Goal: Task Accomplishment & Management: Complete application form

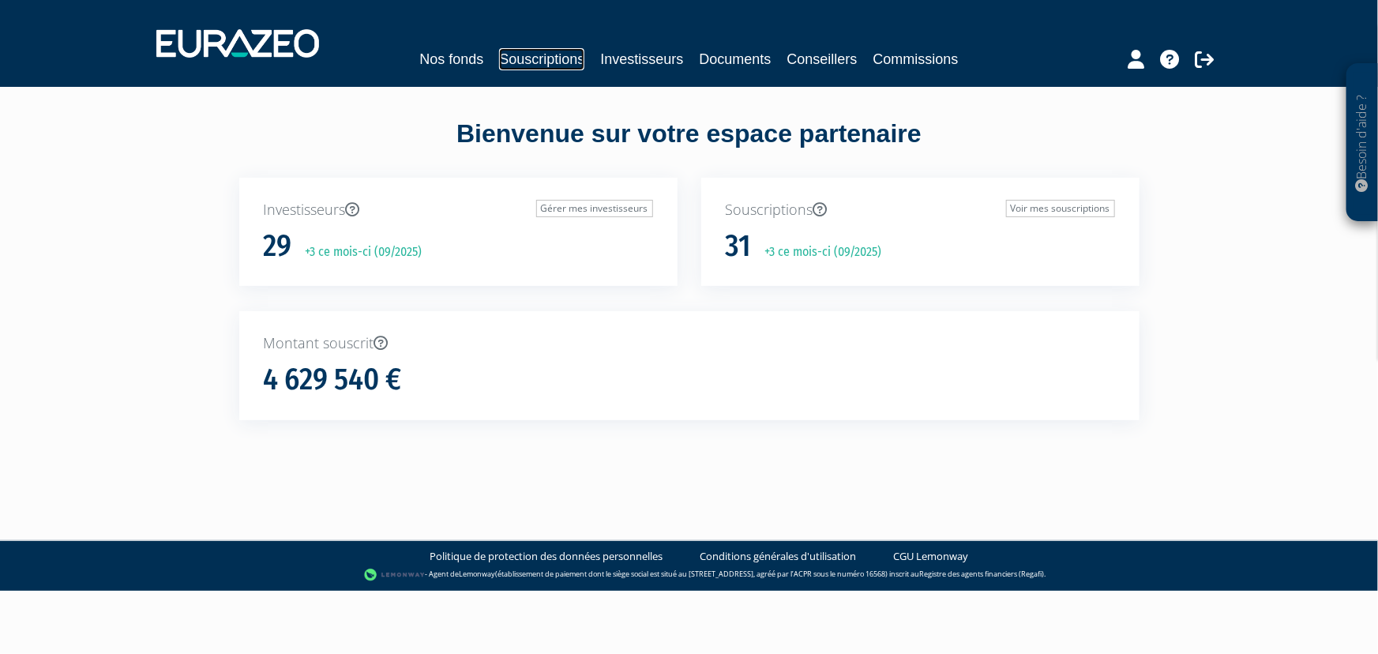
click at [546, 56] on link "Souscriptions" at bounding box center [541, 59] width 85 height 22
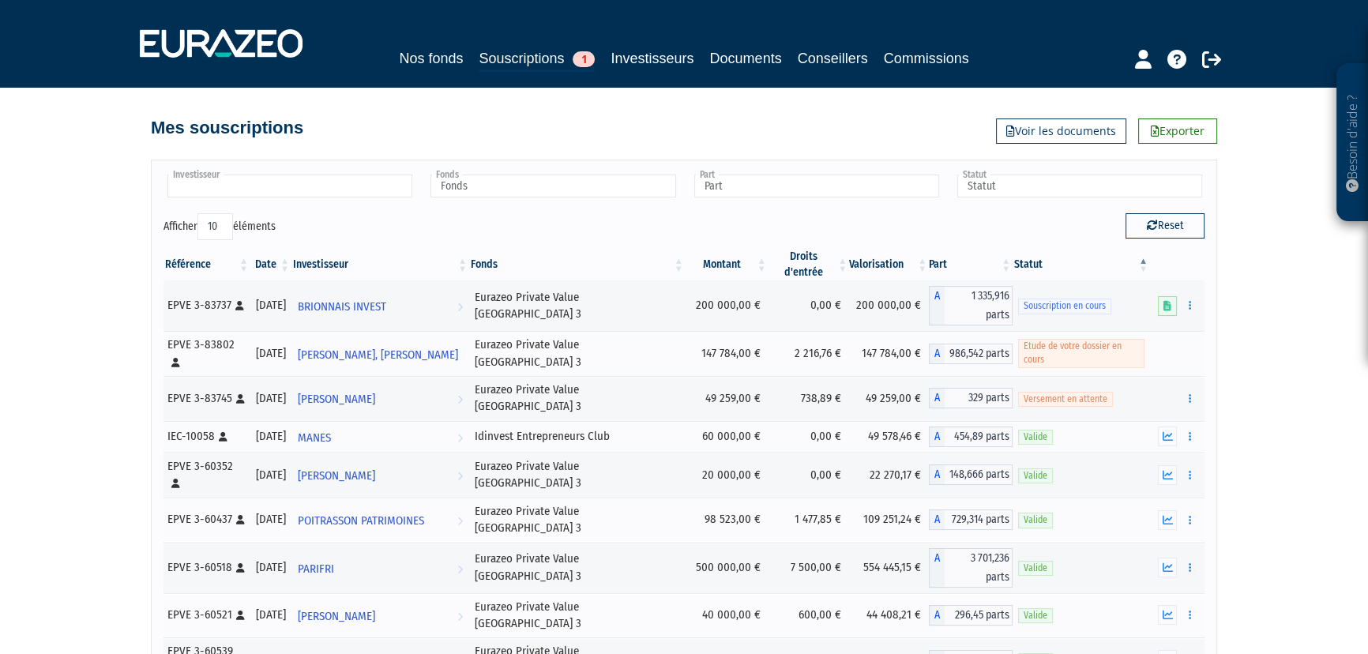
click at [293, 185] on input "text" at bounding box center [289, 186] width 245 height 23
type input "louba"
click at [256, 205] on li "[PERSON_NAME]" at bounding box center [289, 211] width 250 height 20
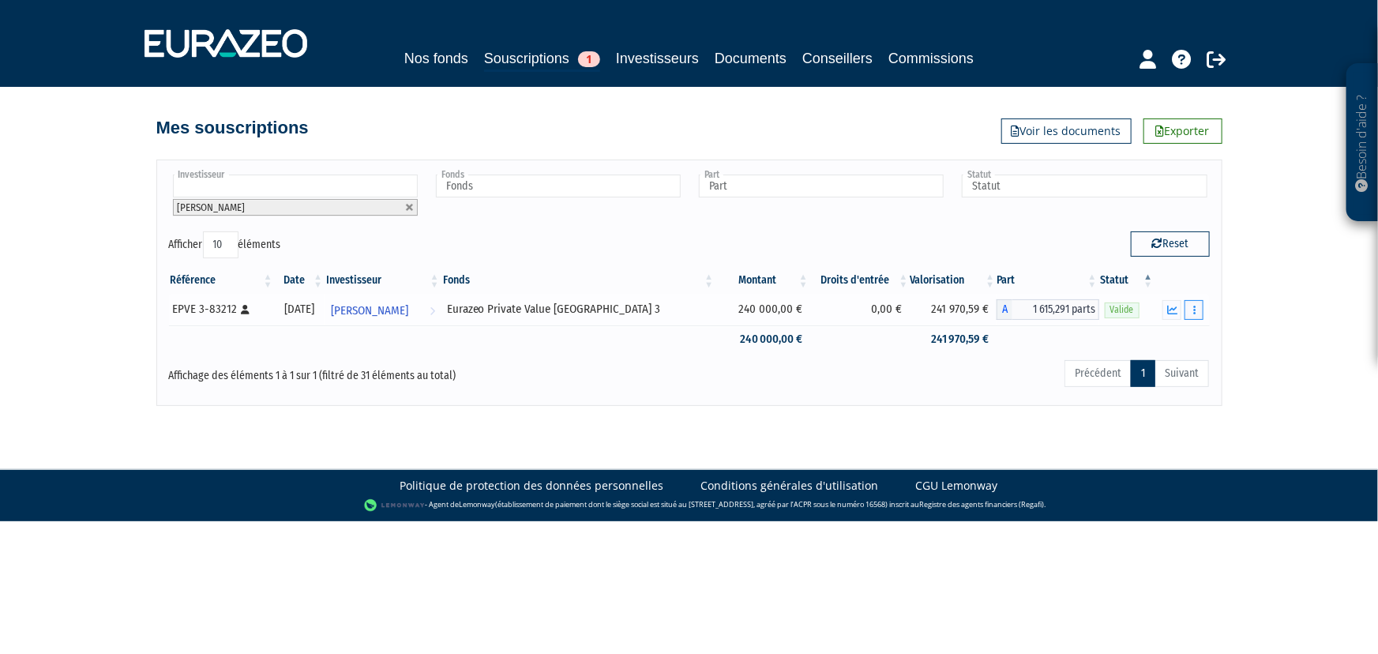
click at [1197, 313] on button "button" at bounding box center [1194, 310] width 19 height 20
click at [1166, 370] on link "Rachat libre" at bounding box center [1159, 368] width 79 height 26
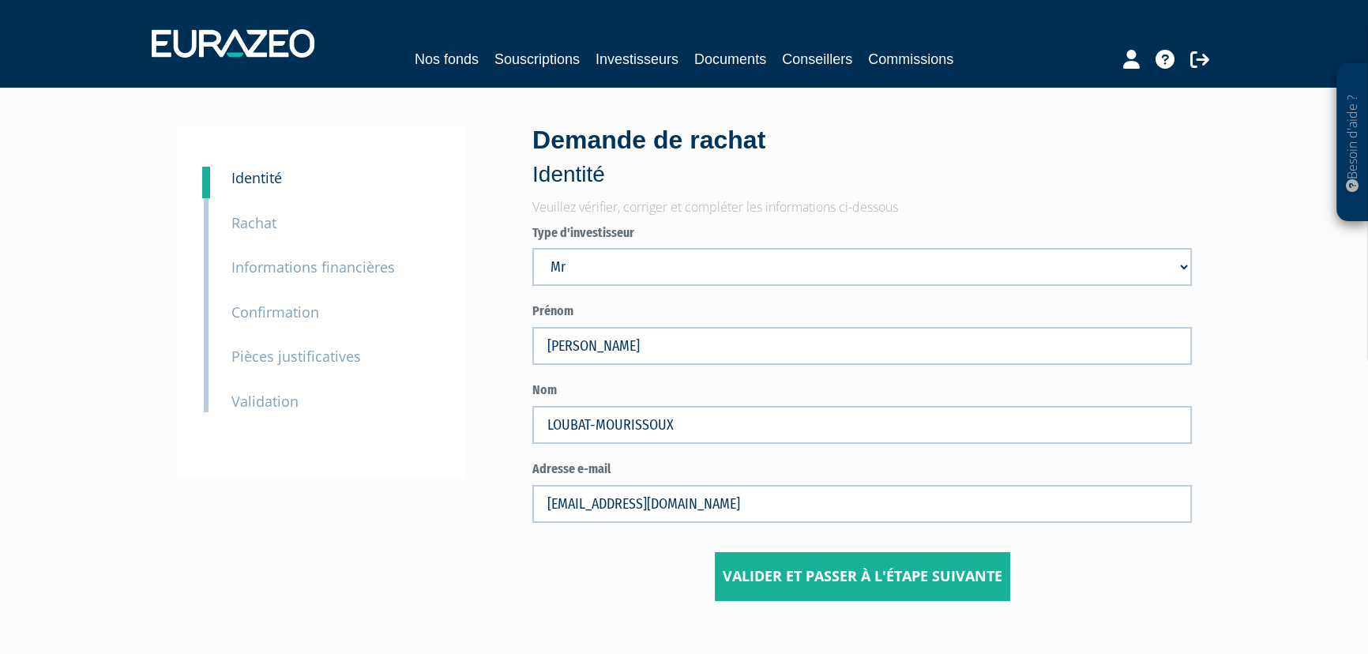
click at [604, 261] on select "Mr Société Mme" at bounding box center [862, 267] width 660 height 38
select select "3"
click at [532, 248] on select "Mr Société Mme" at bounding box center [862, 267] width 660 height 38
click at [859, 578] on input "Valider et passer à l'étape suivante" at bounding box center [862, 576] width 295 height 49
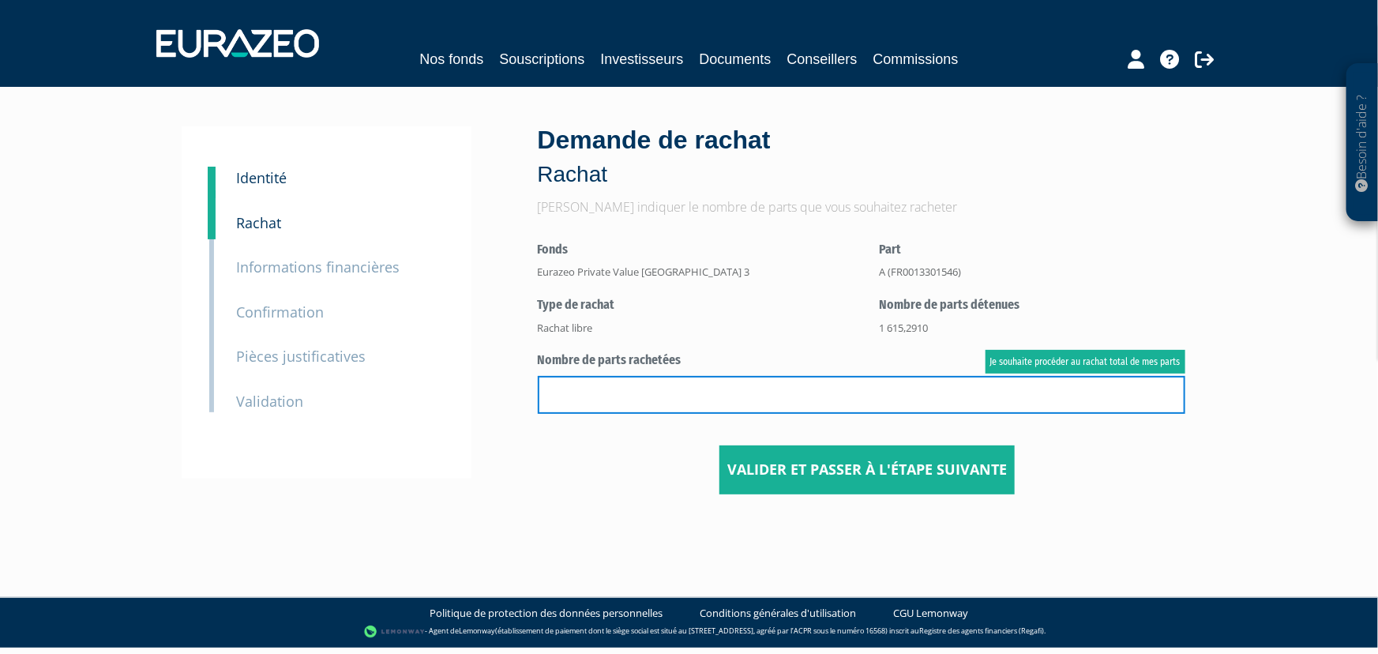
click at [702, 391] on input "text" at bounding box center [862, 395] width 648 height 38
type input "1268"
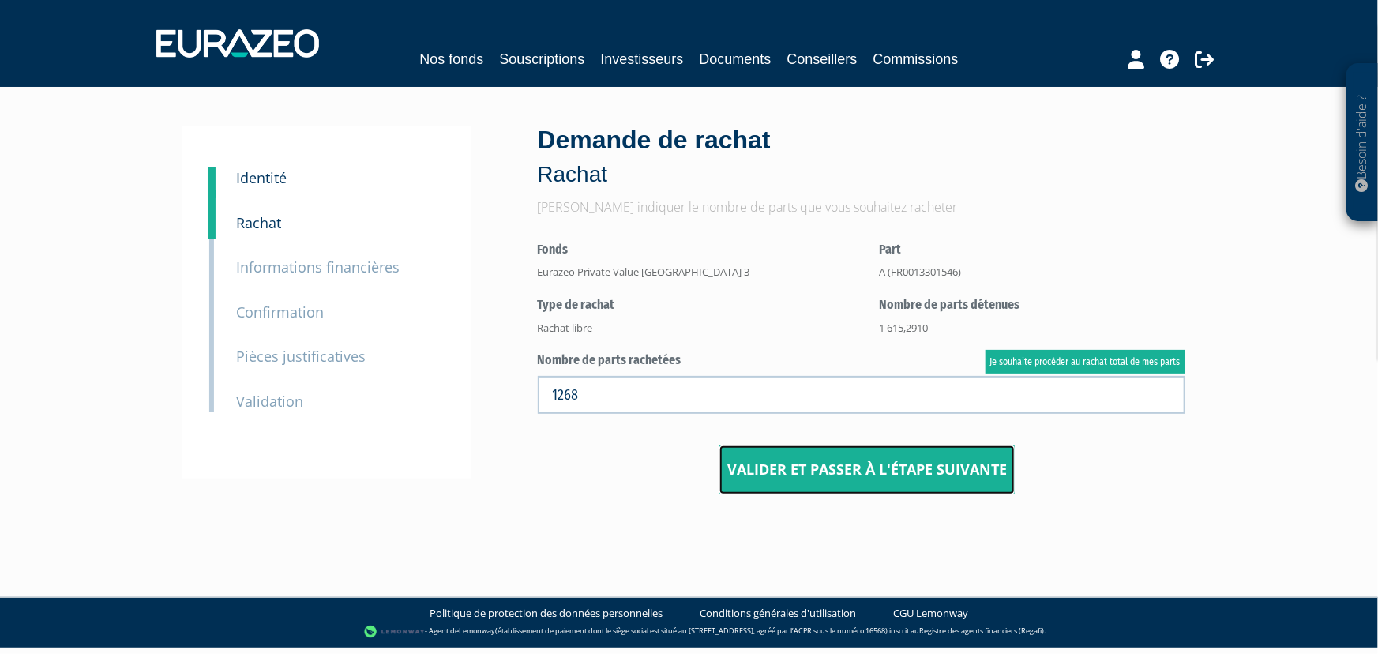
click at [856, 457] on input "Valider et passer à l'étape suivante" at bounding box center [867, 470] width 295 height 49
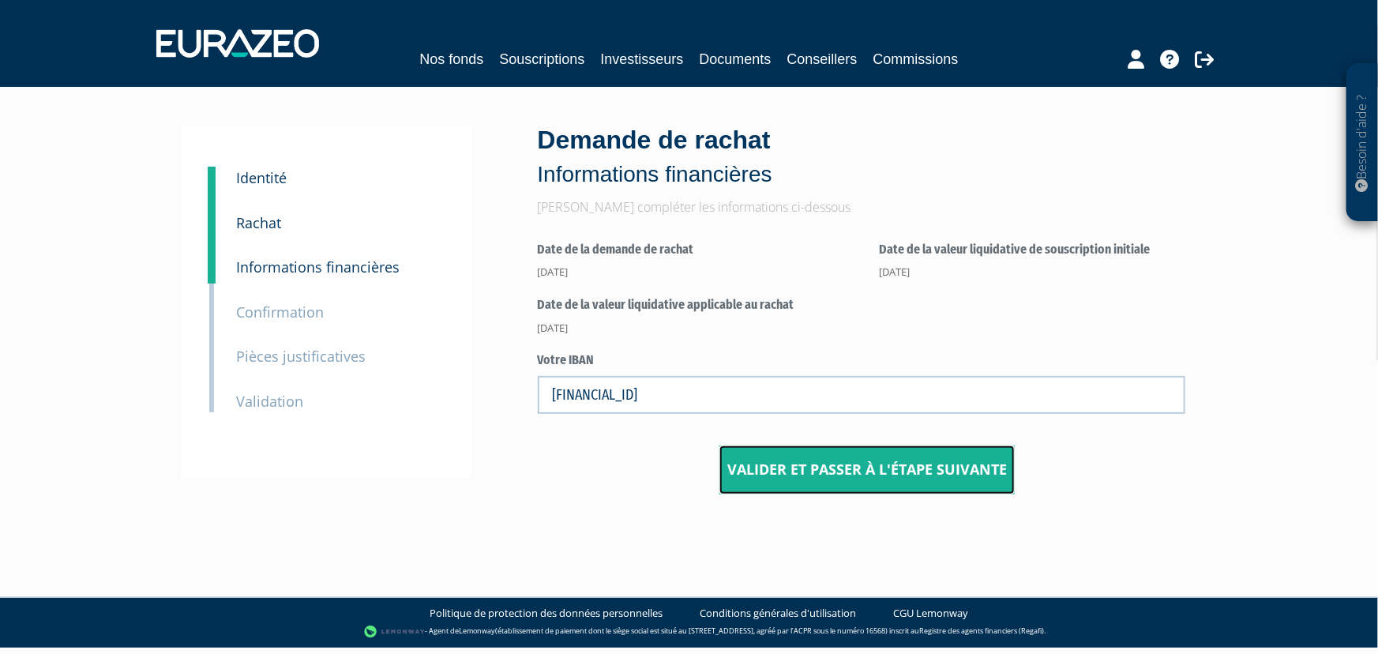
click at [859, 470] on input "Valider et passer à l'étape suivante" at bounding box center [867, 470] width 295 height 49
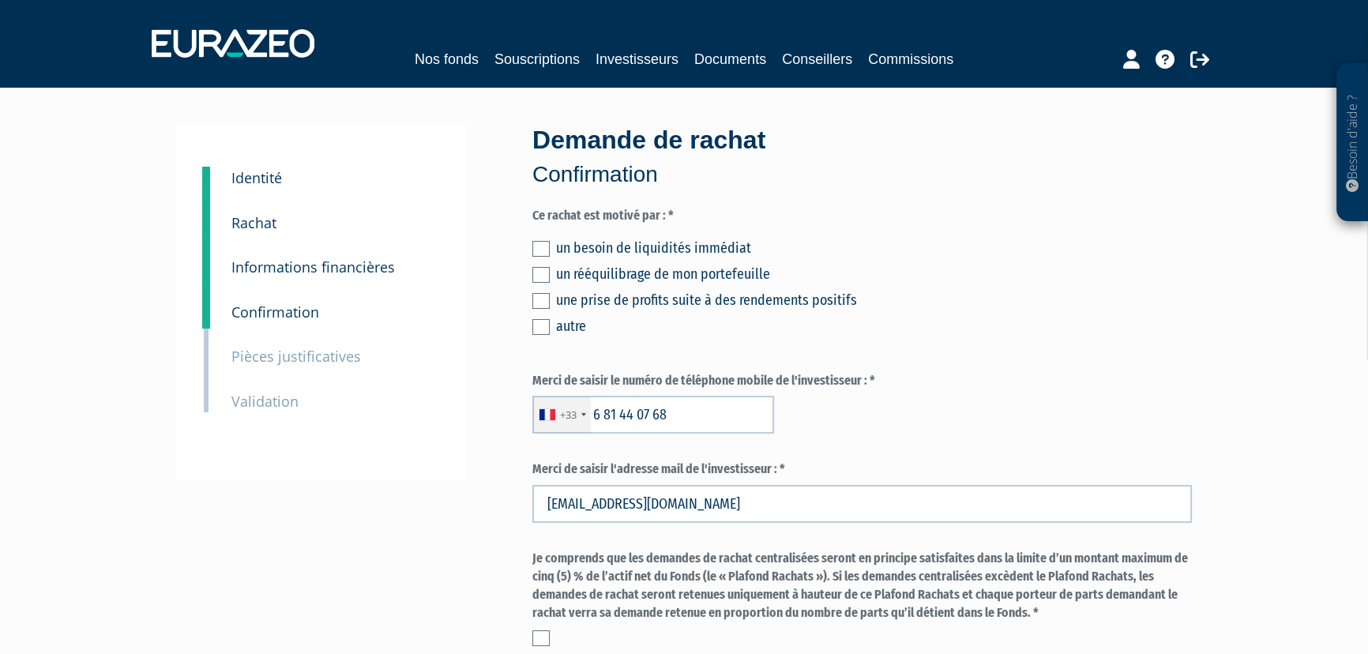
click at [539, 325] on label at bounding box center [540, 327] width 17 height 16
click at [0, 0] on input "checkbox" at bounding box center [0, 0] width 0 height 0
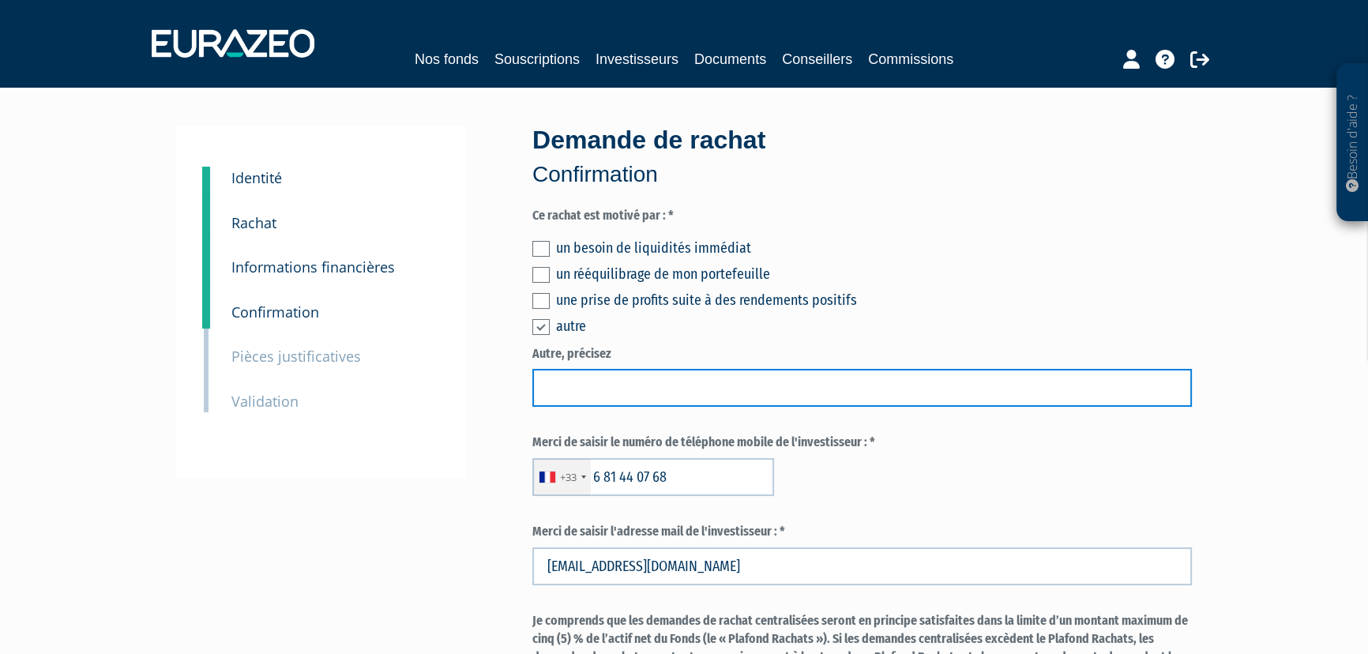
click at [566, 384] on input "text" at bounding box center [862, 388] width 660 height 38
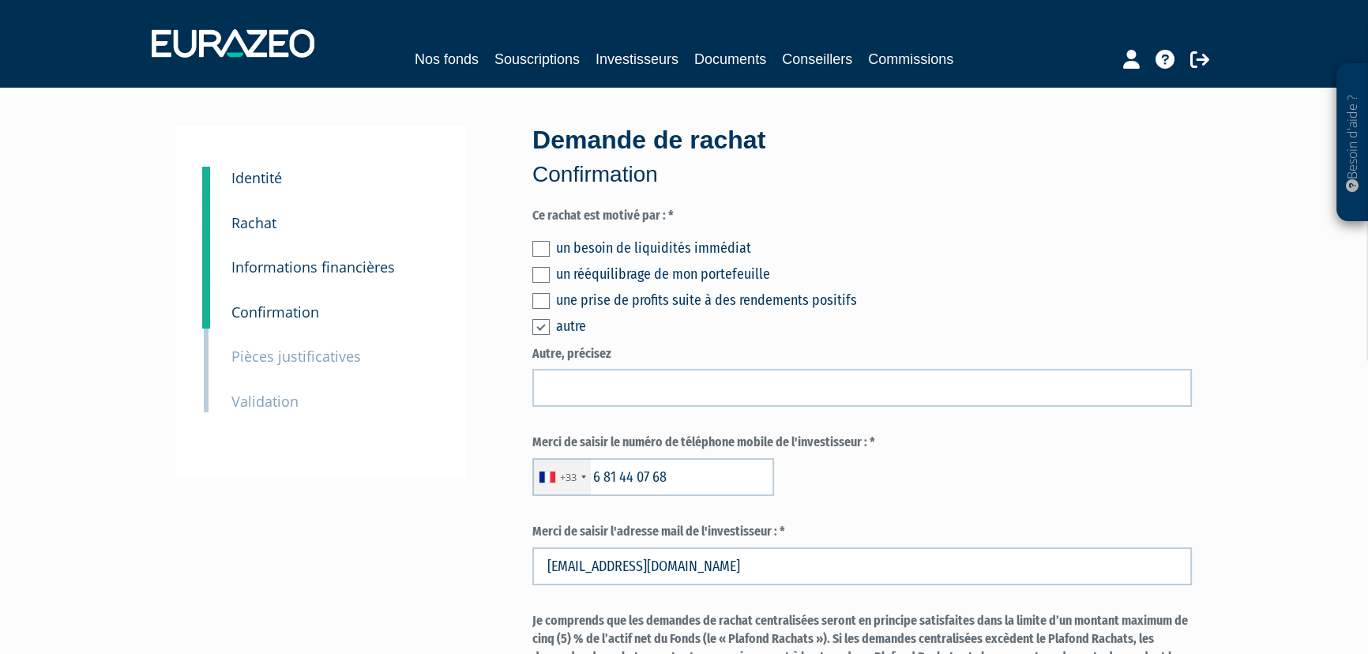
click at [259, 269] on small "Informations financières" at bounding box center [313, 267] width 164 height 19
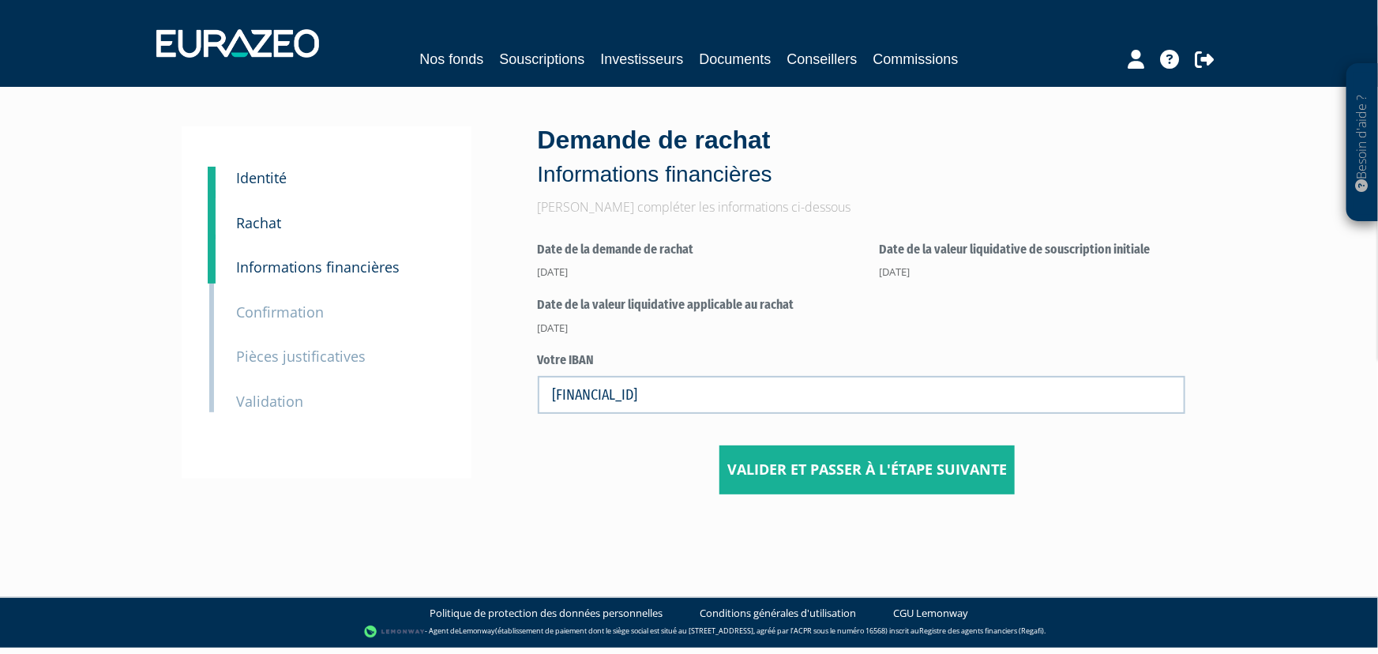
click at [258, 225] on small "Rachat" at bounding box center [259, 222] width 45 height 19
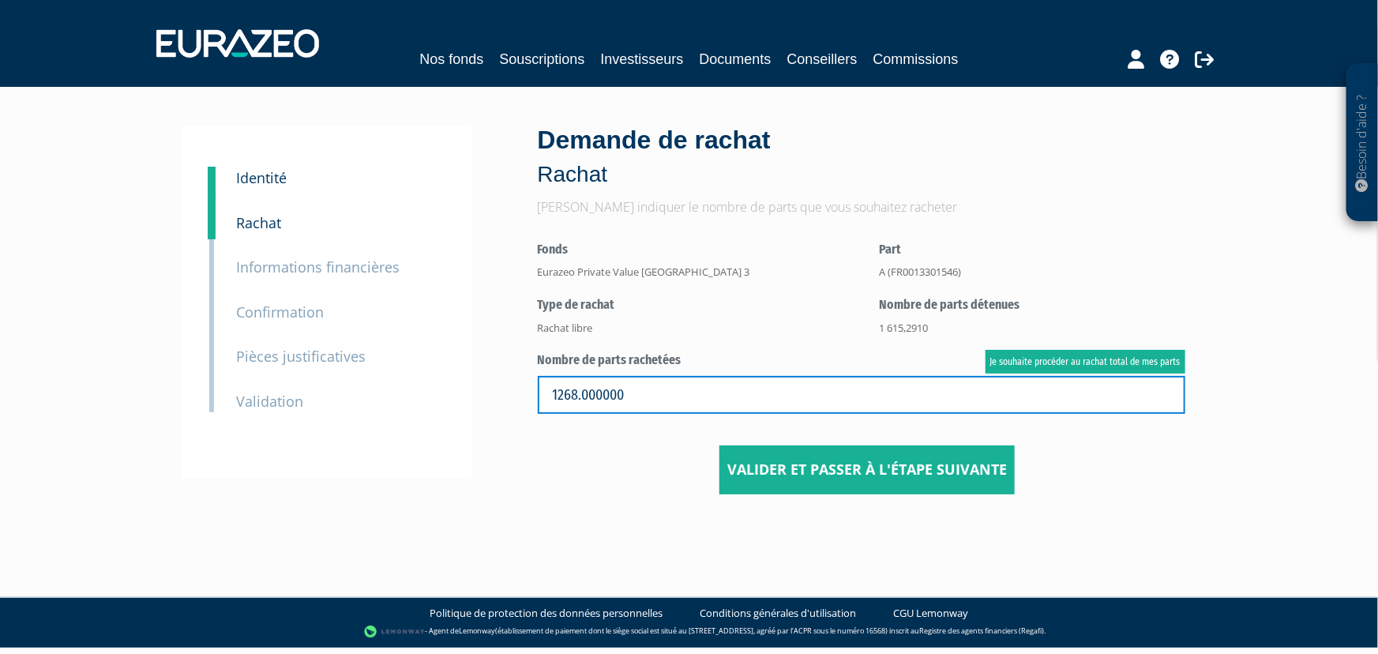
drag, startPoint x: 652, startPoint y: 394, endPoint x: 415, endPoint y: 380, distance: 237.4
click at [415, 380] on div "1 Identité 2 Rachat 3 Informations financières 3 Confirmation 4 Pièces justific…" at bounding box center [690, 310] width 992 height 368
type input "1269"
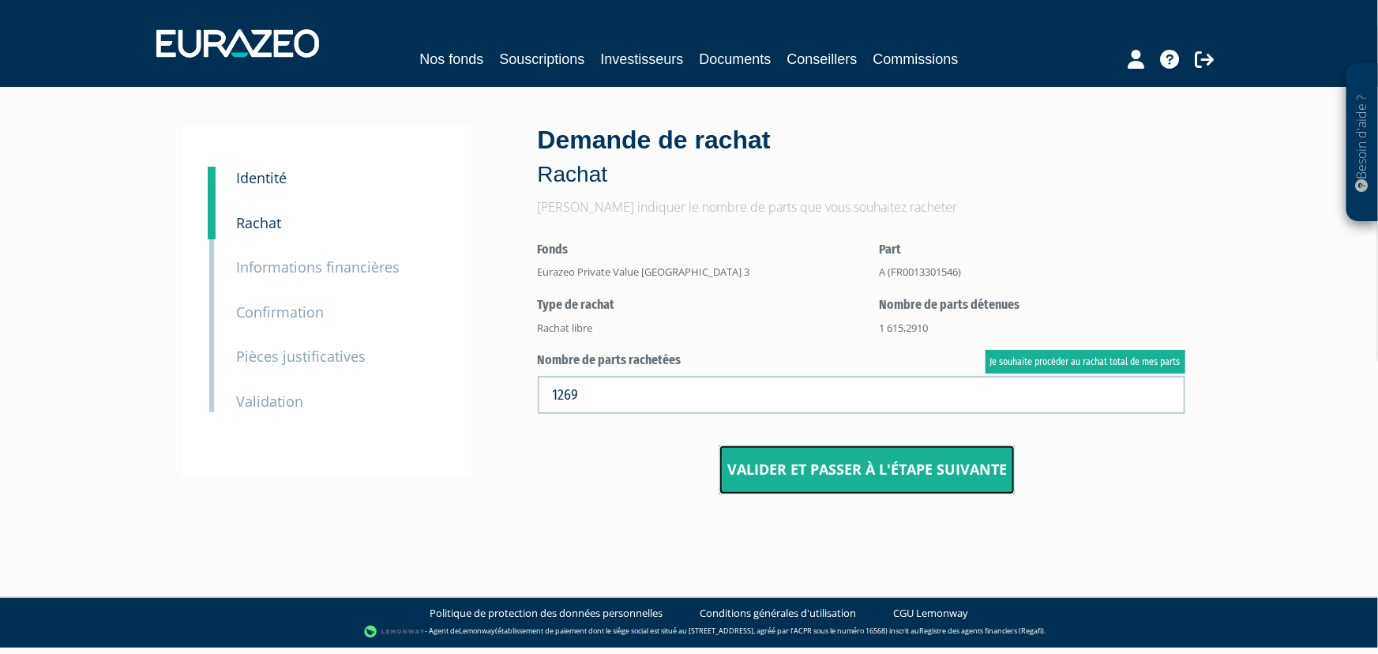
click at [859, 468] on input "Valider et passer à l'étape suivante" at bounding box center [867, 470] width 295 height 49
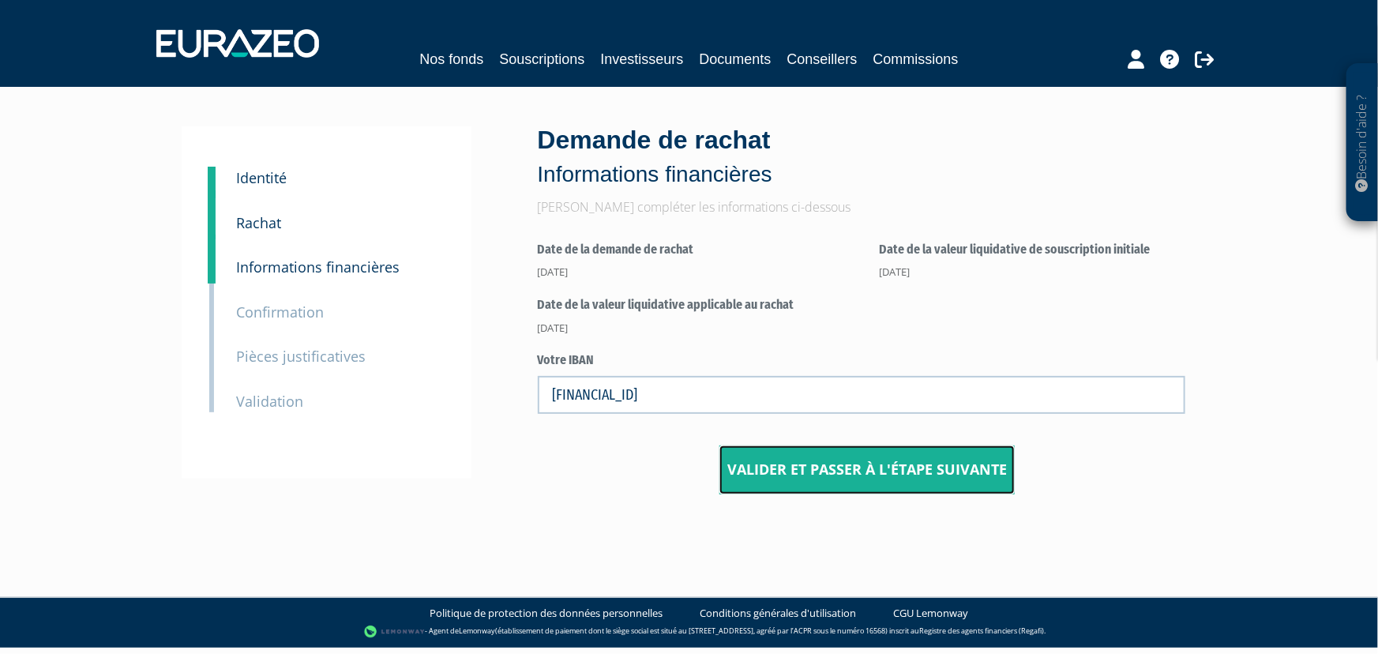
click at [873, 471] on input "Valider et passer à l'étape suivante" at bounding box center [867, 470] width 295 height 49
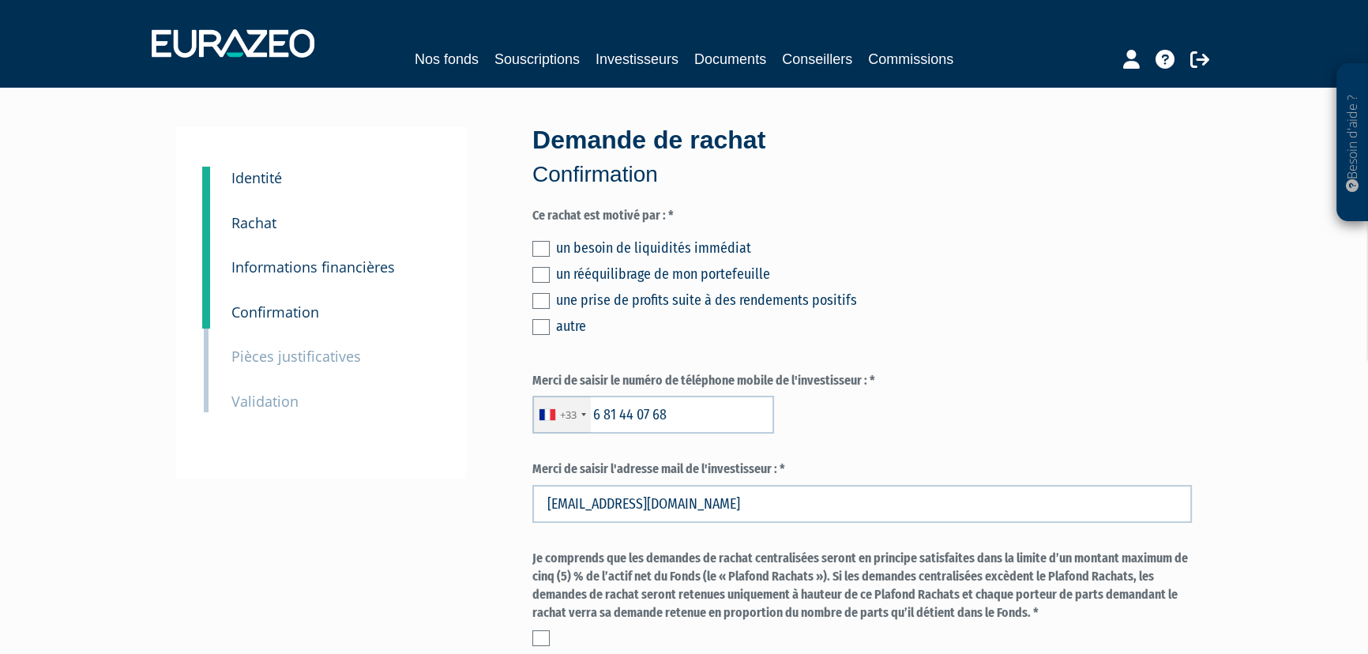
click at [543, 325] on label at bounding box center [540, 327] width 17 height 16
click at [0, 0] on input "checkbox" at bounding box center [0, 0] width 0 height 0
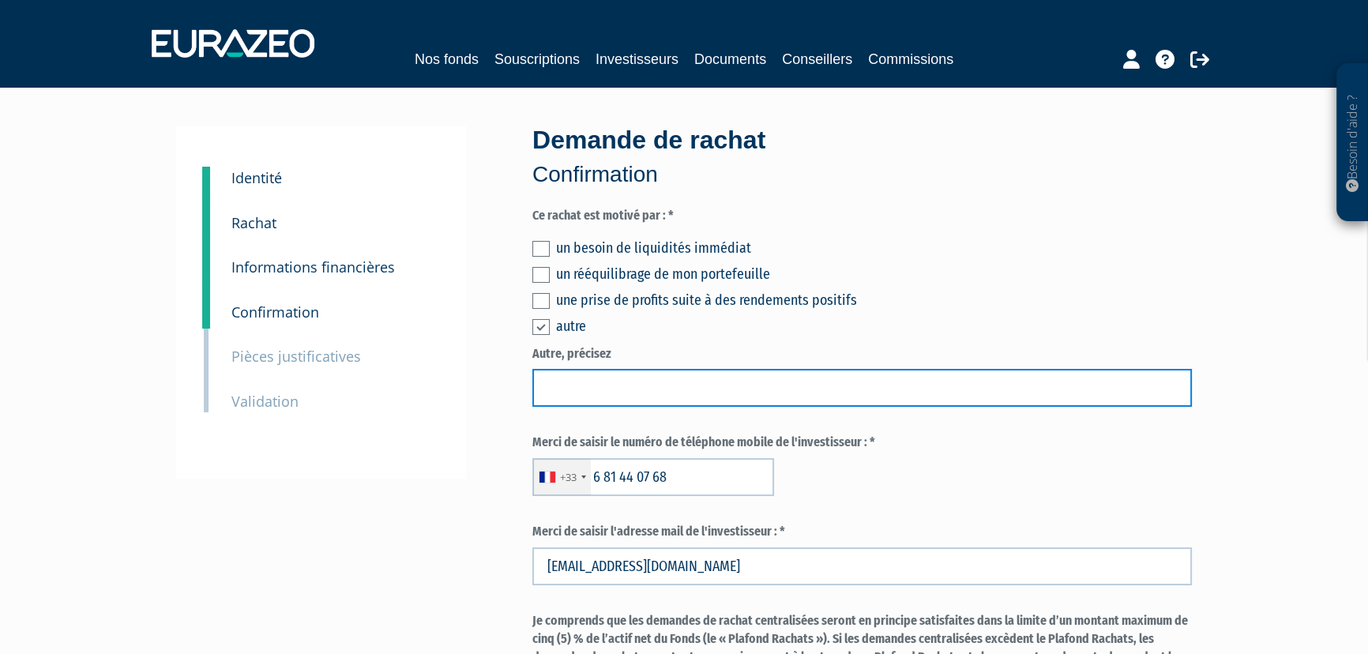
click at [589, 383] on input "text" at bounding box center [862, 388] width 660 height 38
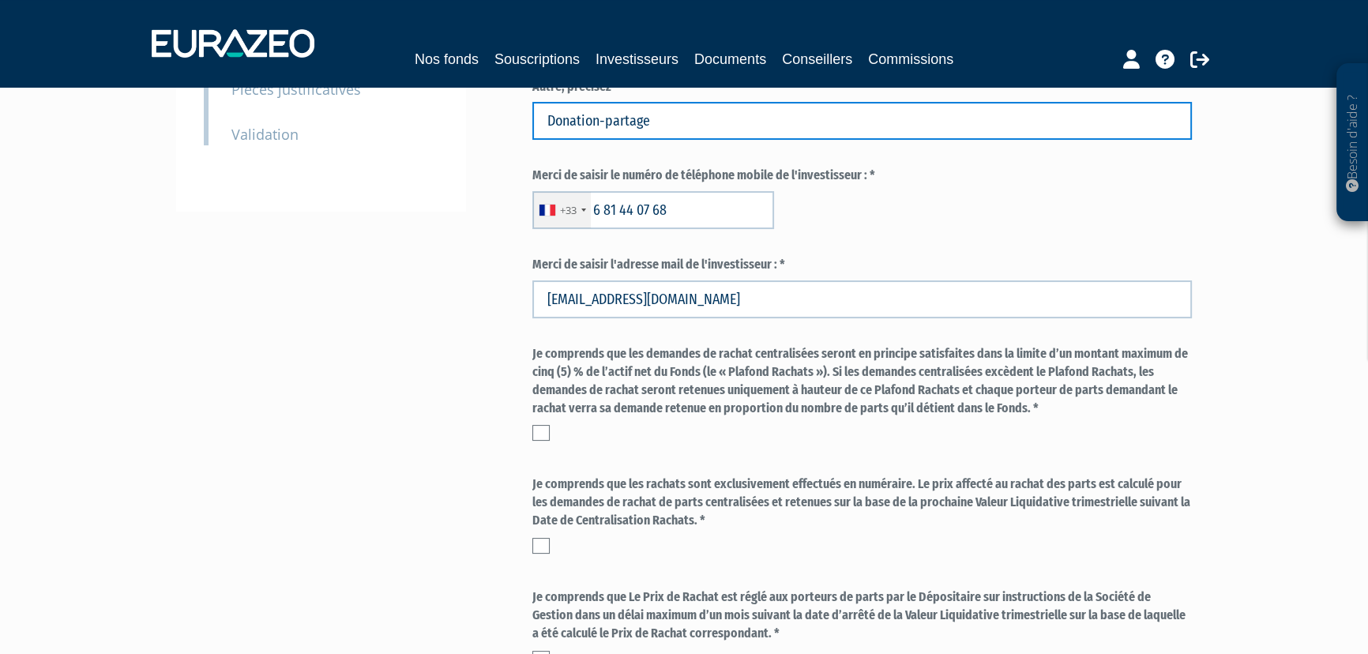
scroll to position [263, 0]
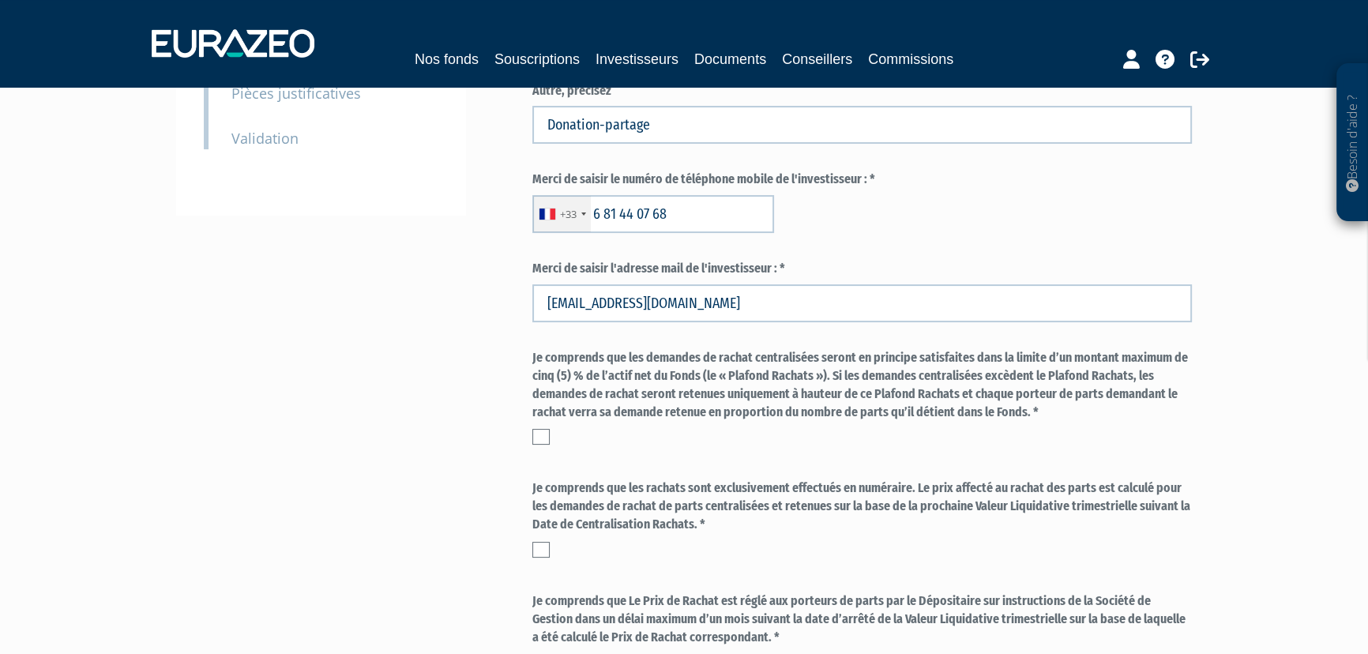
click at [539, 438] on label at bounding box center [540, 437] width 17 height 16
click at [0, 0] on input "checkbox" at bounding box center [0, 0] width 0 height 0
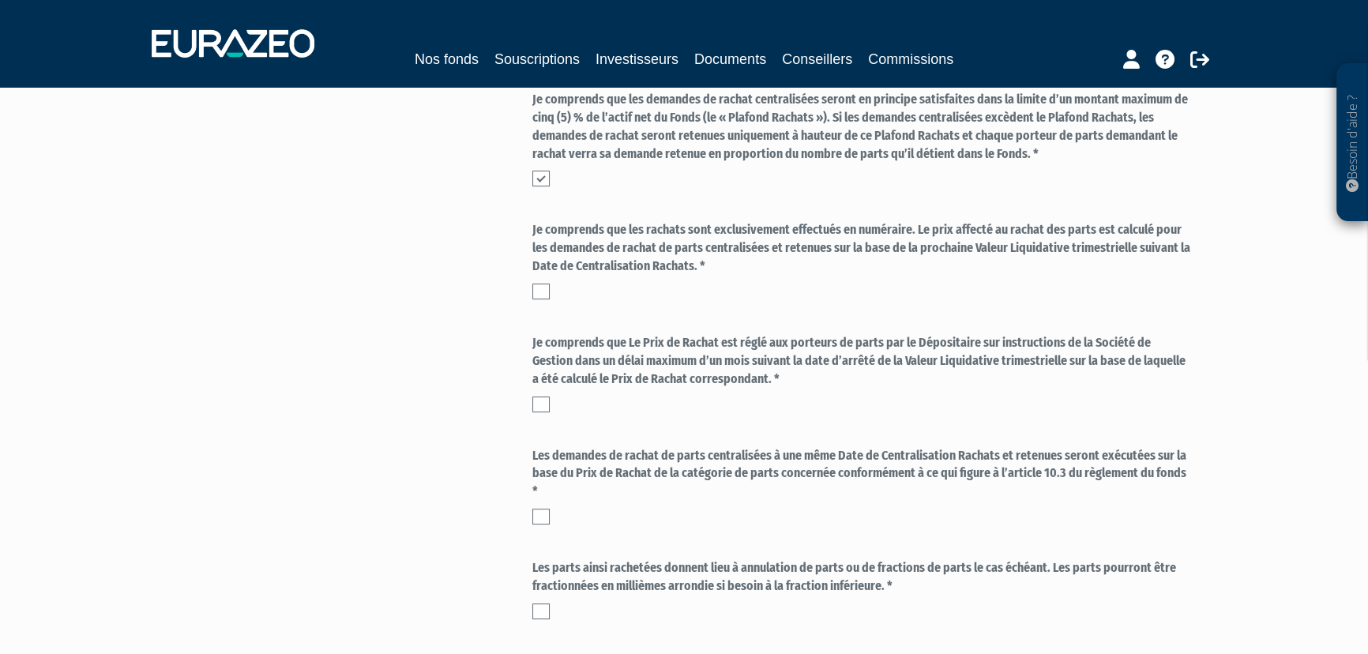
scroll to position [526, 0]
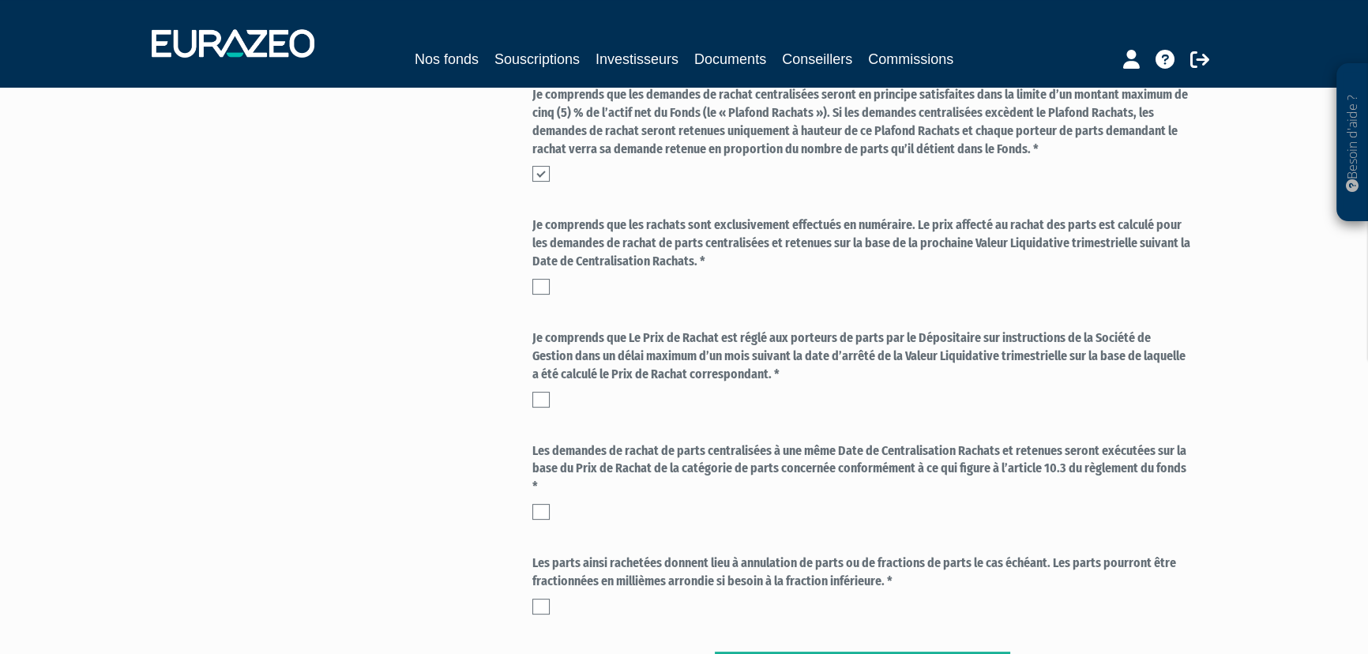
click at [543, 287] on label at bounding box center [540, 287] width 17 height 16
click at [0, 0] on input "checkbox" at bounding box center [0, 0] width 0 height 0
click at [537, 396] on label at bounding box center [540, 400] width 17 height 16
click at [0, 0] on input "checkbox" at bounding box center [0, 0] width 0 height 0
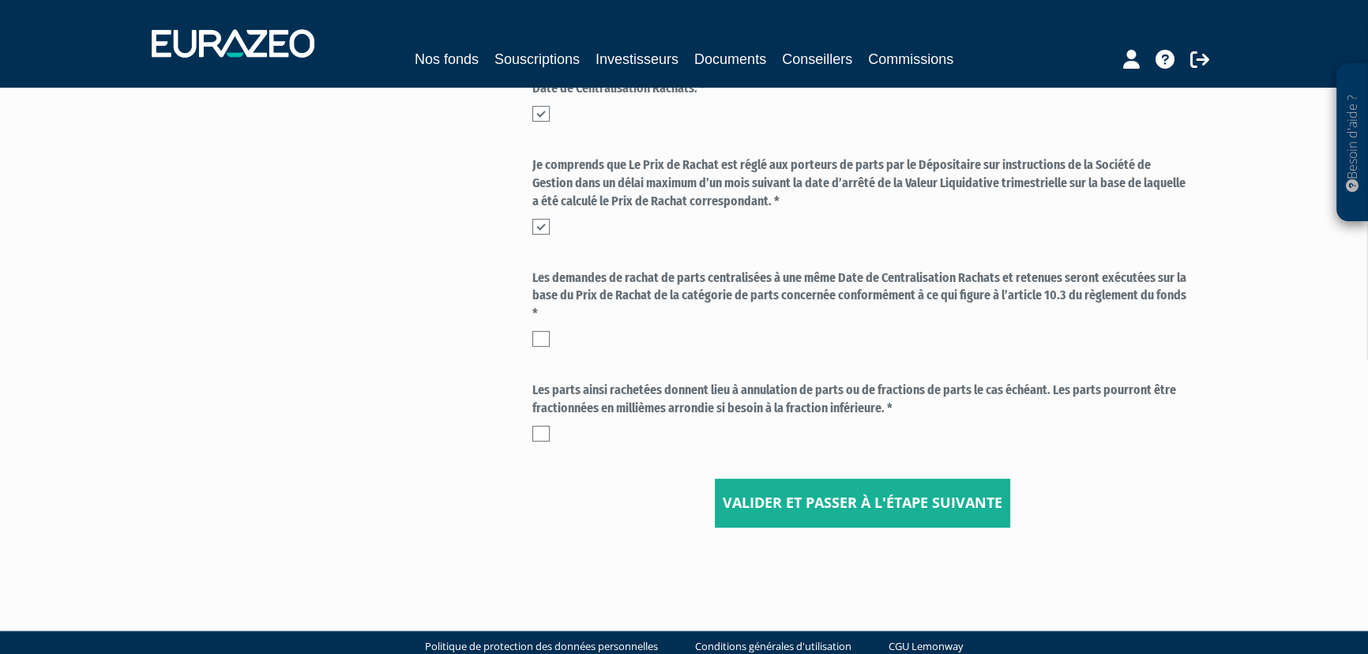
scroll to position [725, 0]
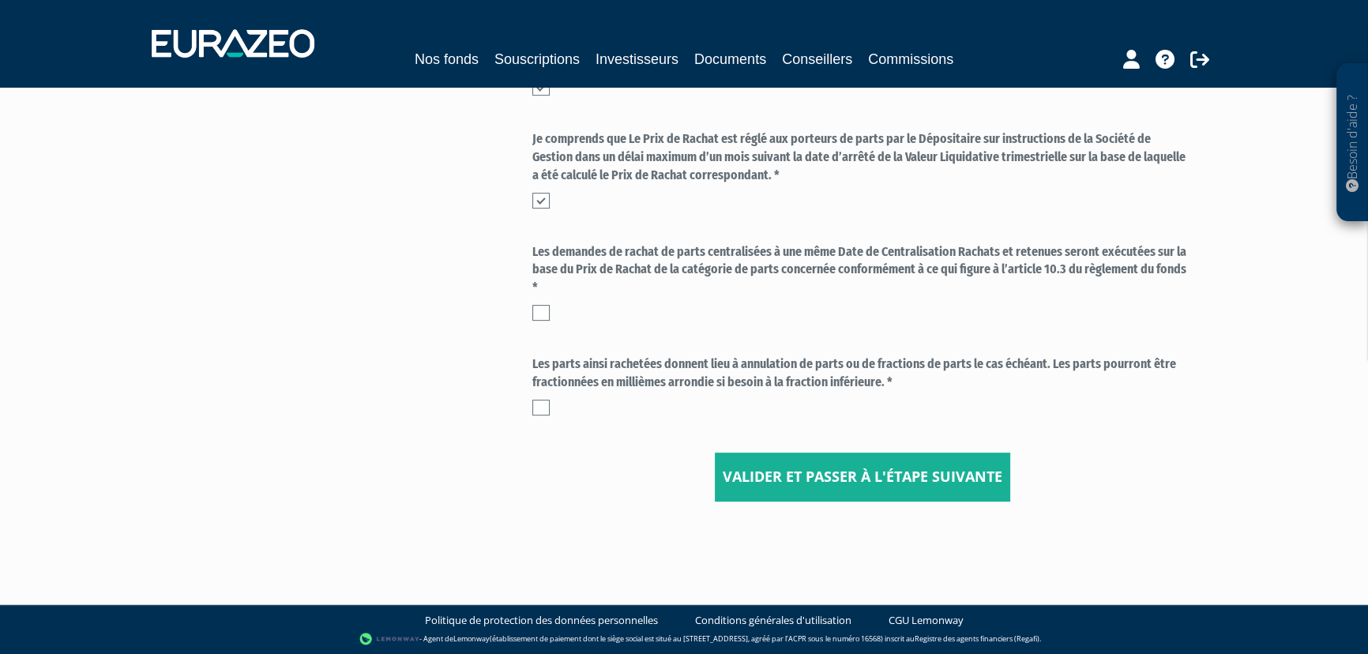
click at [544, 315] on label at bounding box center [540, 313] width 17 height 16
click at [0, 0] on input "checkbox" at bounding box center [0, 0] width 0 height 0
click at [541, 408] on label at bounding box center [540, 408] width 17 height 16
click at [0, 0] on input "checkbox" at bounding box center [0, 0] width 0 height 0
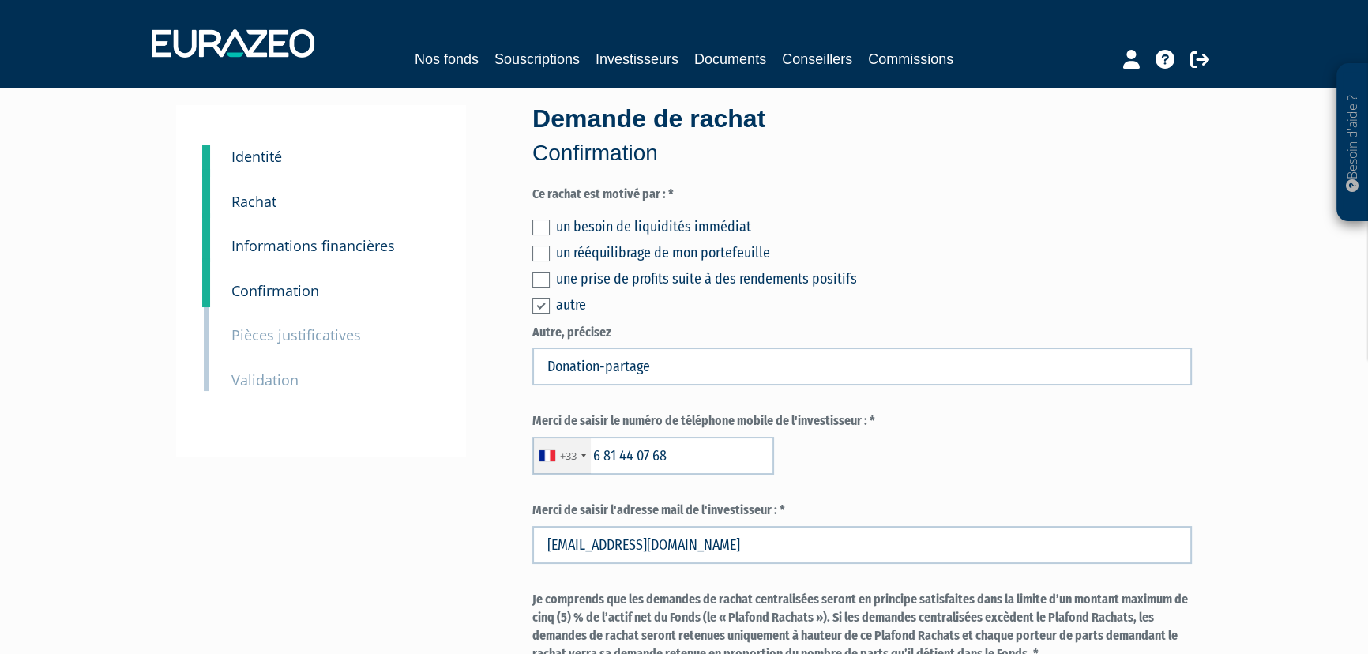
scroll to position [0, 0]
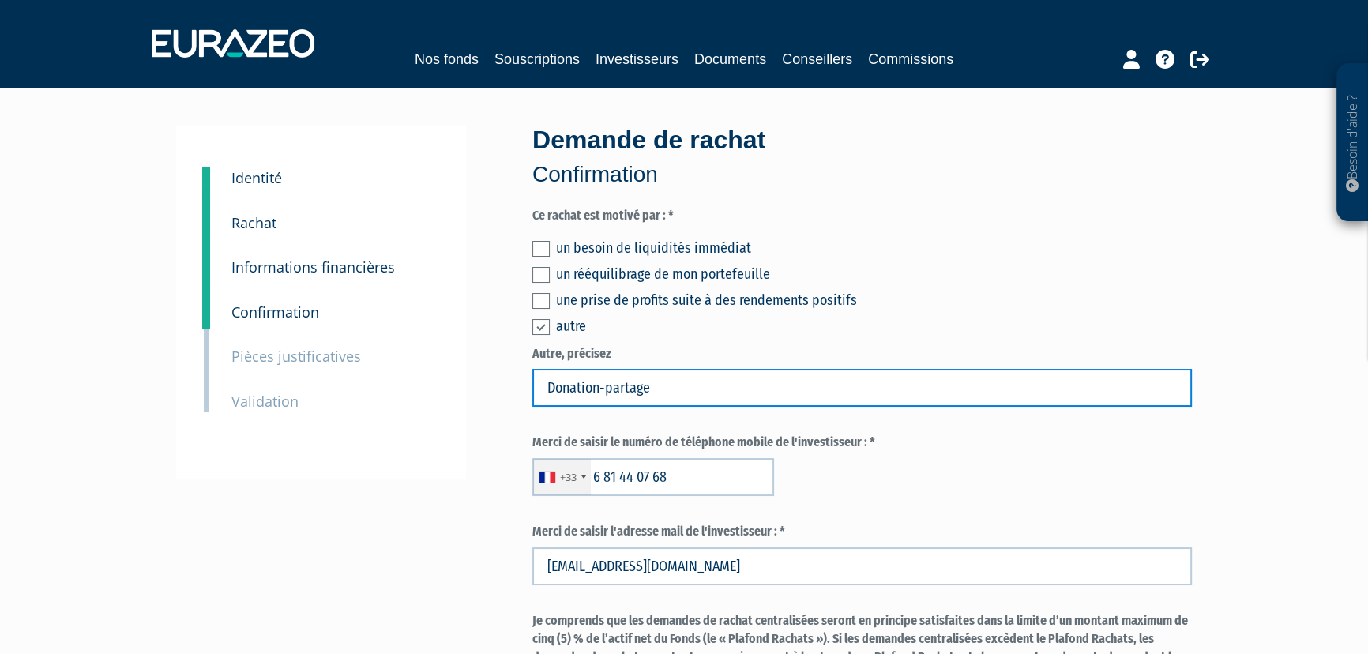
drag, startPoint x: 694, startPoint y: 386, endPoint x: 474, endPoint y: 378, distance: 219.8
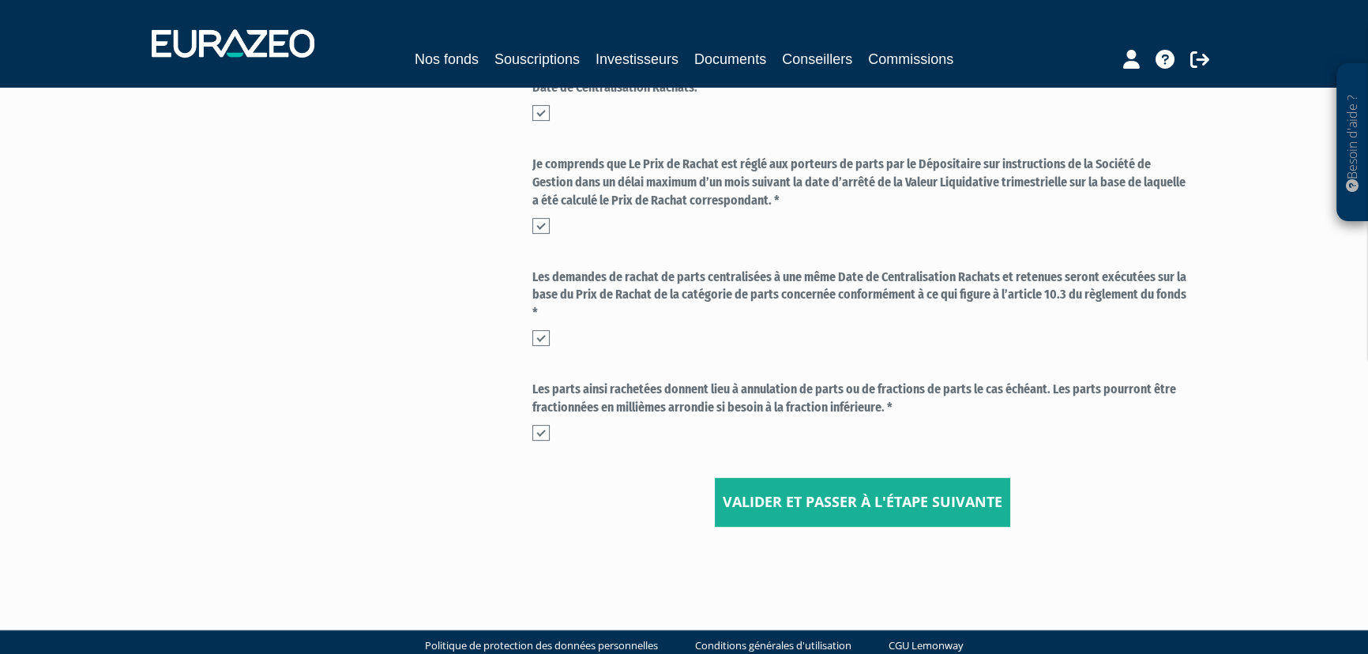
scroll to position [725, 0]
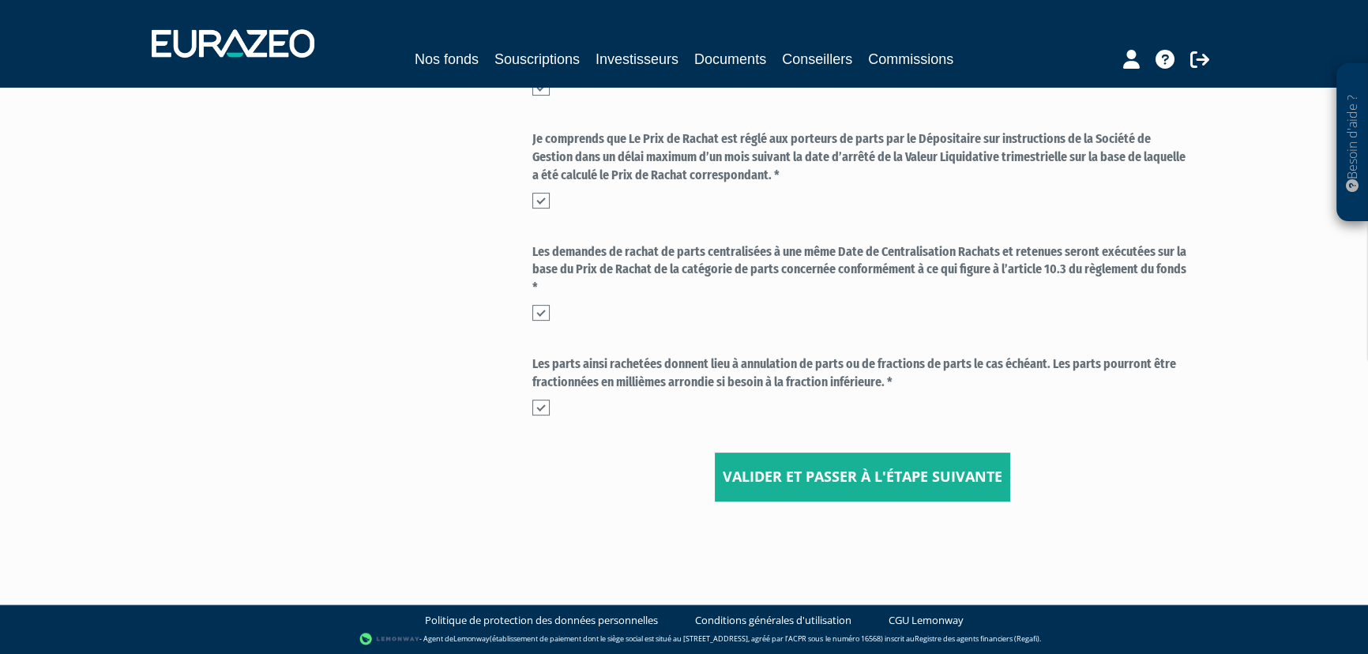
type input "Besoin de capitaux pour donation-partage"
click at [844, 487] on input "Valider et passer à l'étape suivante" at bounding box center [862, 477] width 295 height 49
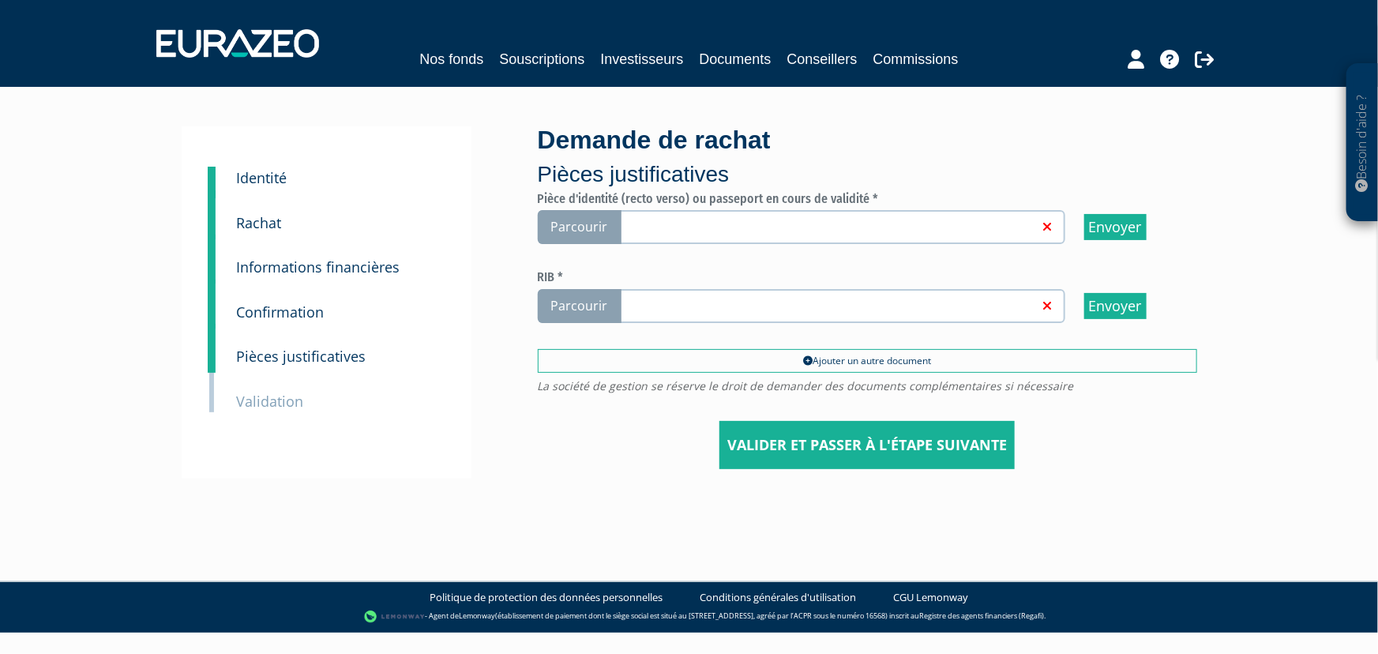
click at [283, 264] on small "Informations financières" at bounding box center [319, 267] width 164 height 19
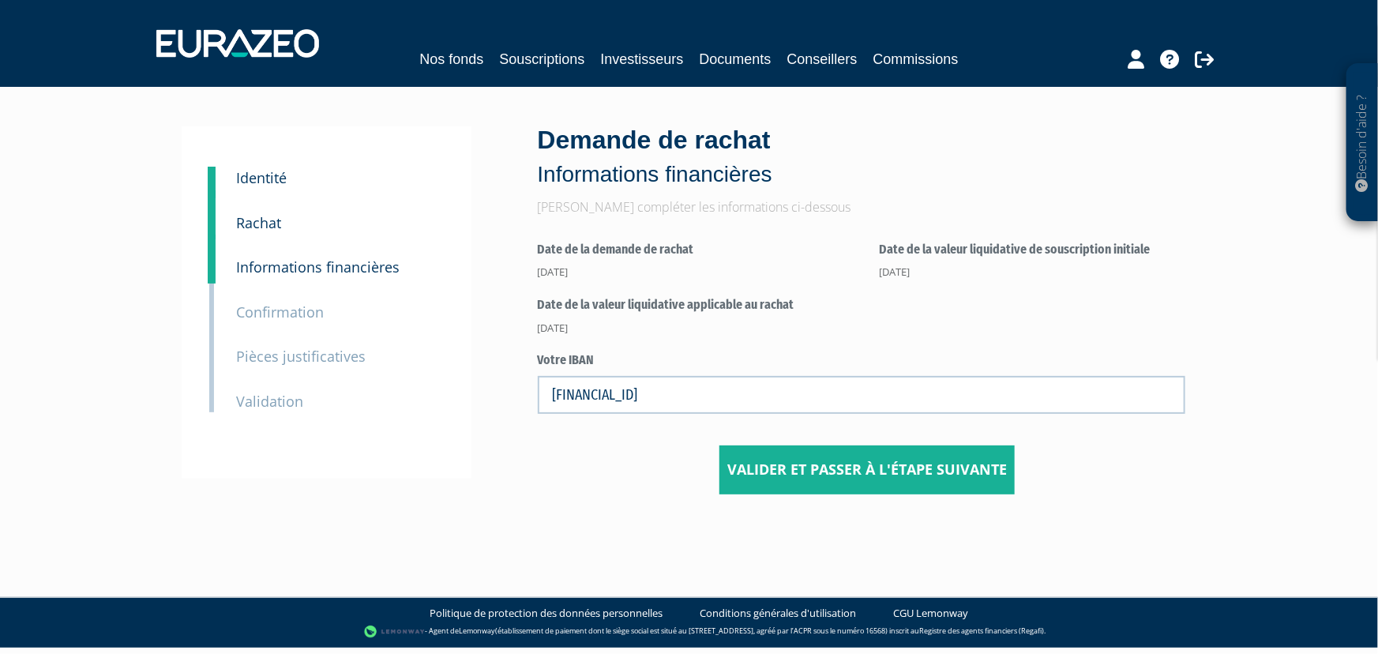
click at [256, 307] on small "Confirmation" at bounding box center [281, 312] width 88 height 19
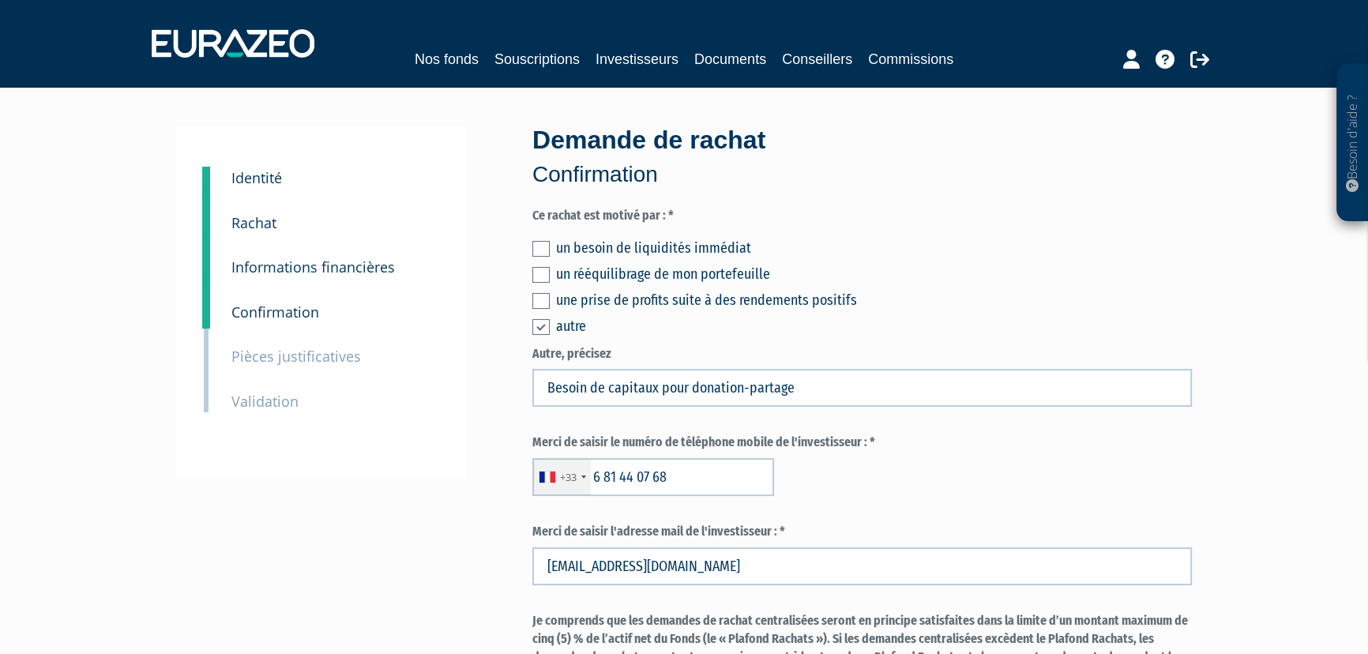
click at [280, 361] on small "Pièces justificatives" at bounding box center [296, 356] width 130 height 19
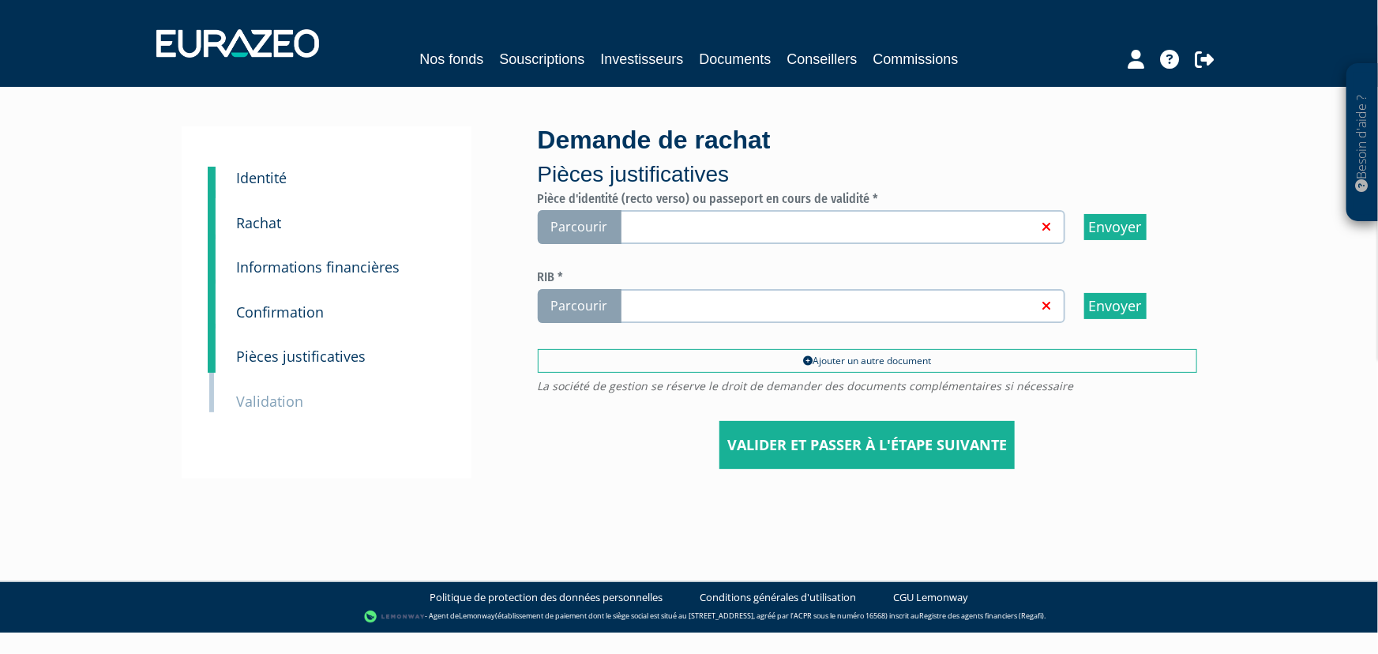
click at [599, 230] on span "Parcourir" at bounding box center [580, 227] width 84 height 34
click at [0, 0] on input "Parcourir" at bounding box center [0, 0] width 0 height 0
click at [573, 300] on span "Parcourir" at bounding box center [580, 306] width 84 height 34
click at [0, 0] on input "Parcourir" at bounding box center [0, 0] width 0 height 0
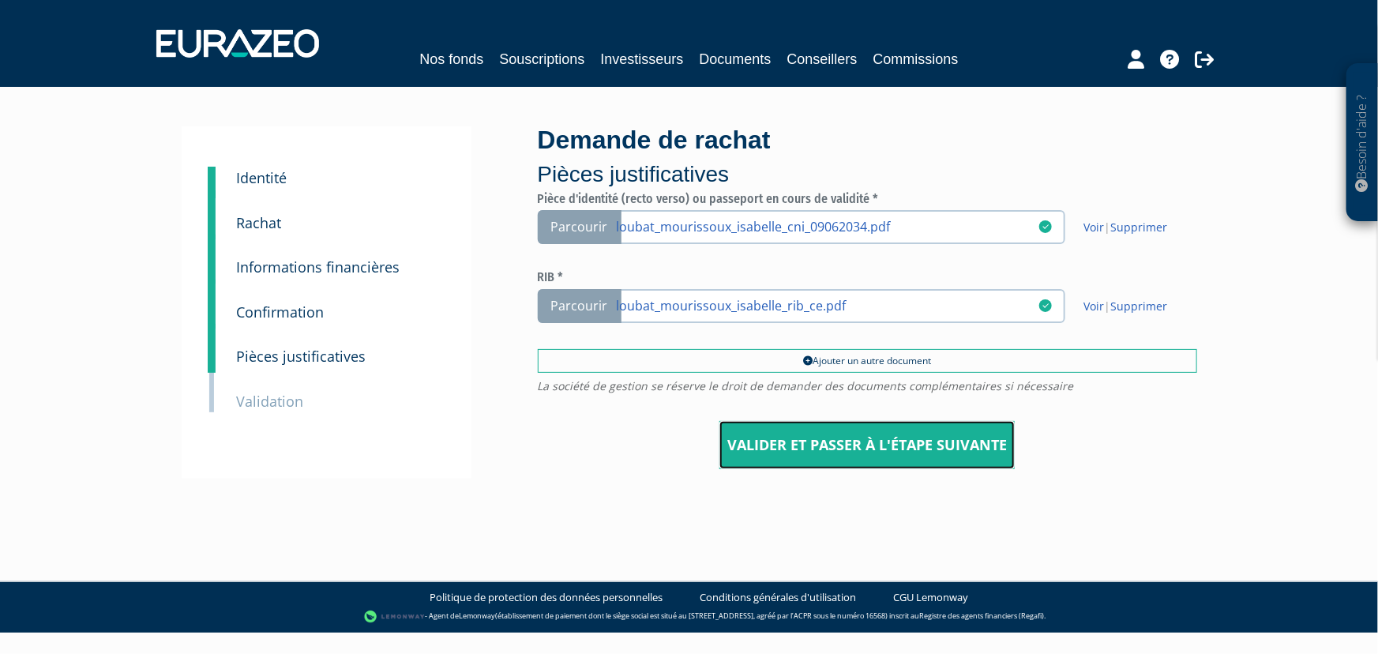
click at [878, 445] on input "Valider et passer à l'étape suivante" at bounding box center [867, 445] width 295 height 49
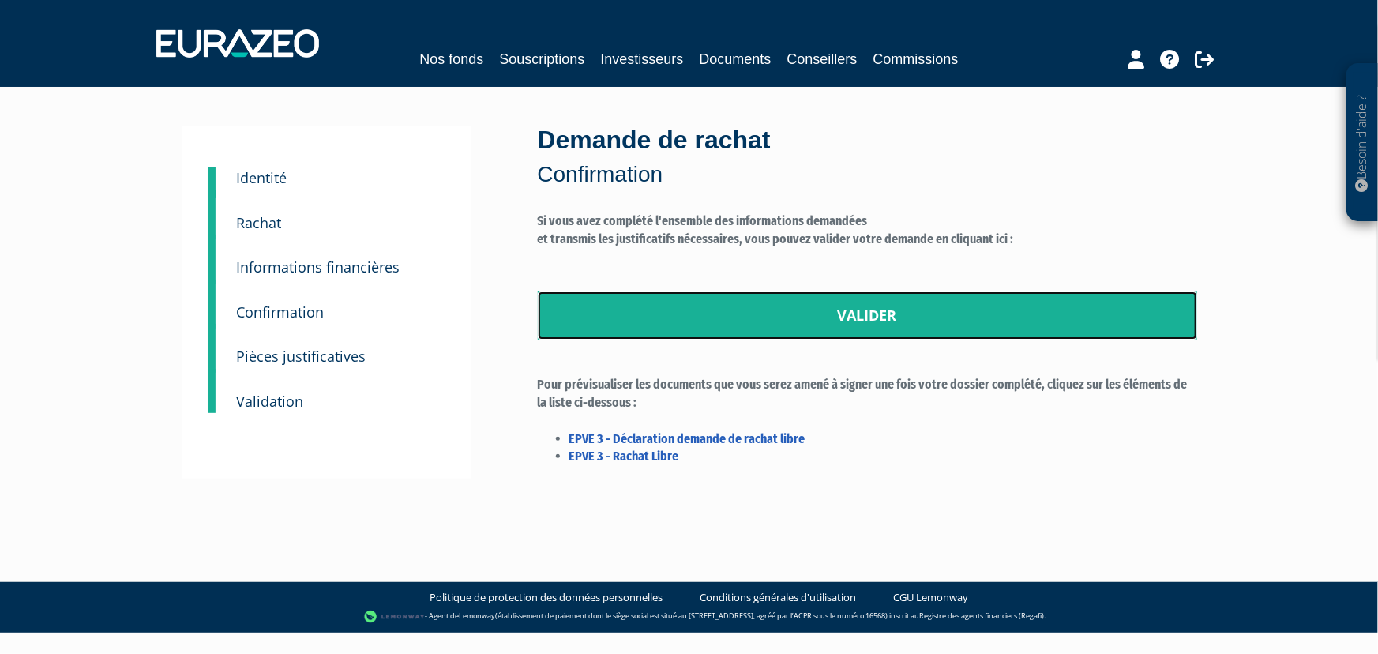
drag, startPoint x: 858, startPoint y: 319, endPoint x: 743, endPoint y: 43, distance: 298.5
click at [858, 319] on link "Valider" at bounding box center [868, 315] width 660 height 49
